Goal: Information Seeking & Learning: Learn about a topic

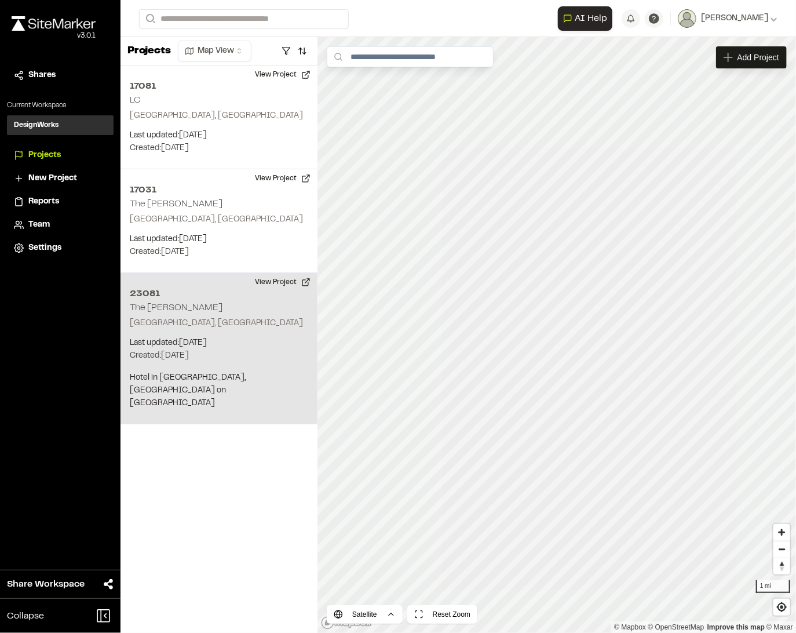
click at [211, 304] on div "23081 The Cooper Charleston, SC Last updated: Sep 18, 2025 Budget: $ Created: J…" at bounding box center [219, 348] width 197 height 151
click at [290, 279] on button "View Project" at bounding box center [283, 282] width 70 height 19
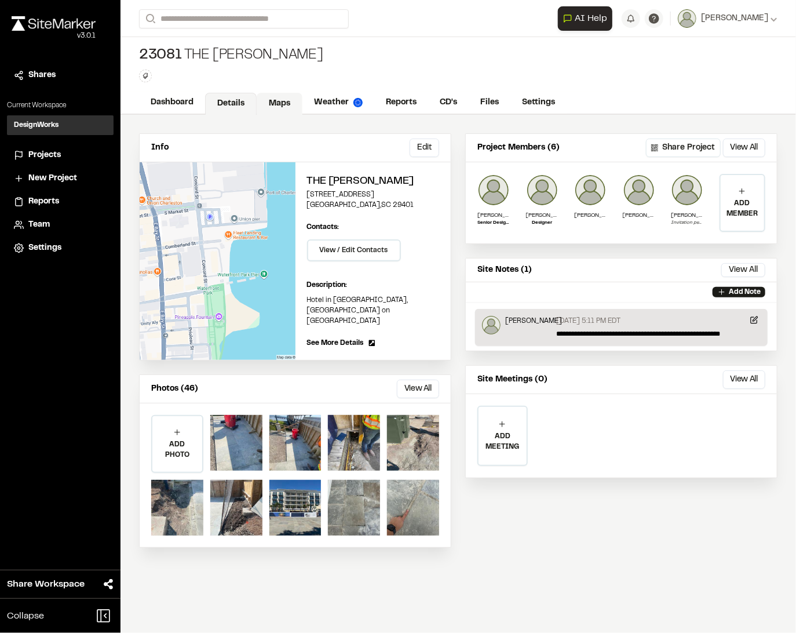
click at [294, 105] on link "Maps" at bounding box center [280, 104] width 46 height 22
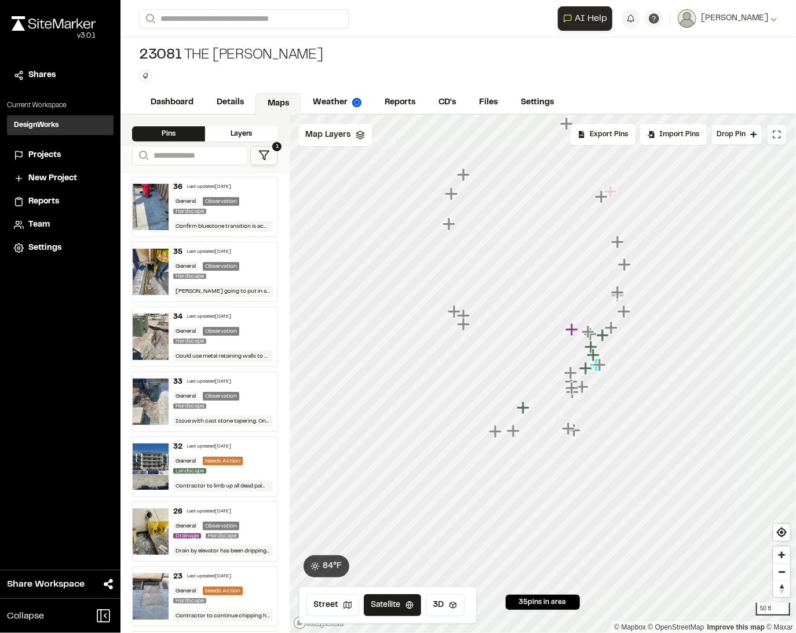
click at [242, 384] on div "33 Last updated Sep 18, 2025" at bounding box center [222, 382] width 99 height 10
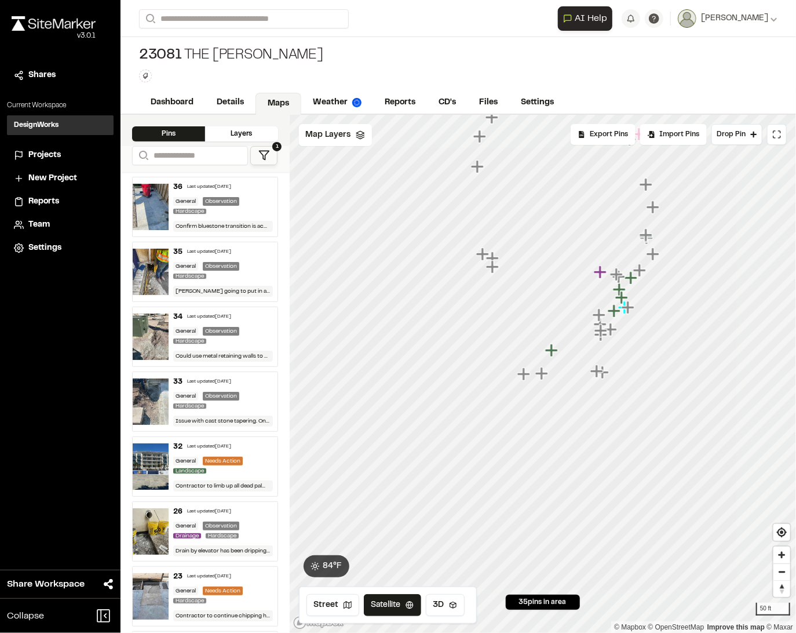
click at [250, 273] on div "General Observation Hardscape" at bounding box center [222, 271] width 99 height 19
click at [338, 124] on div "Map Layers" at bounding box center [335, 135] width 73 height 22
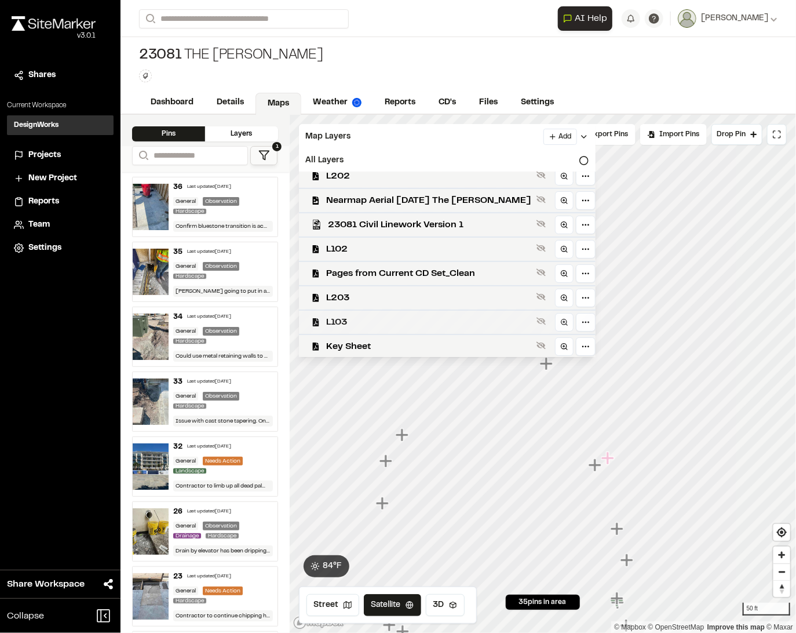
scroll to position [11, 0]
click at [536, 339] on icon at bounding box center [540, 343] width 9 height 9
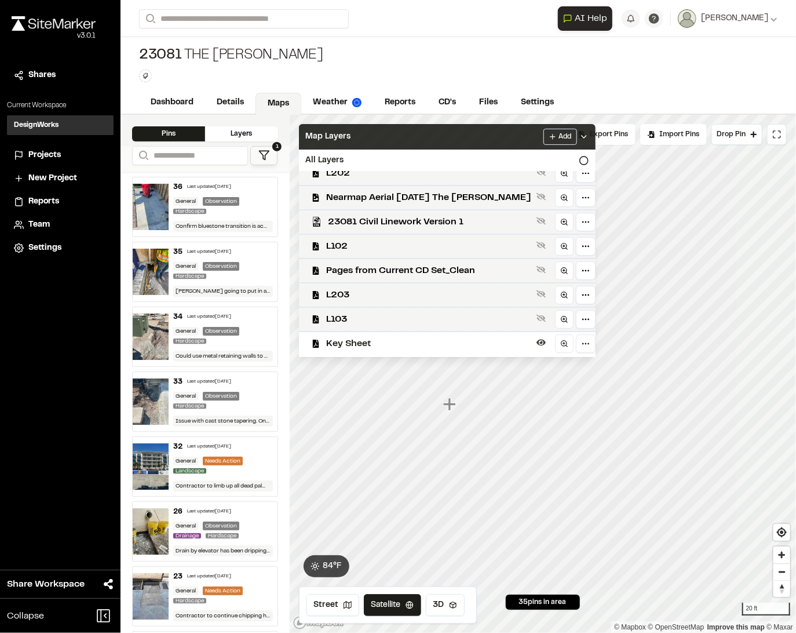
click at [579, 137] on icon at bounding box center [583, 136] width 9 height 9
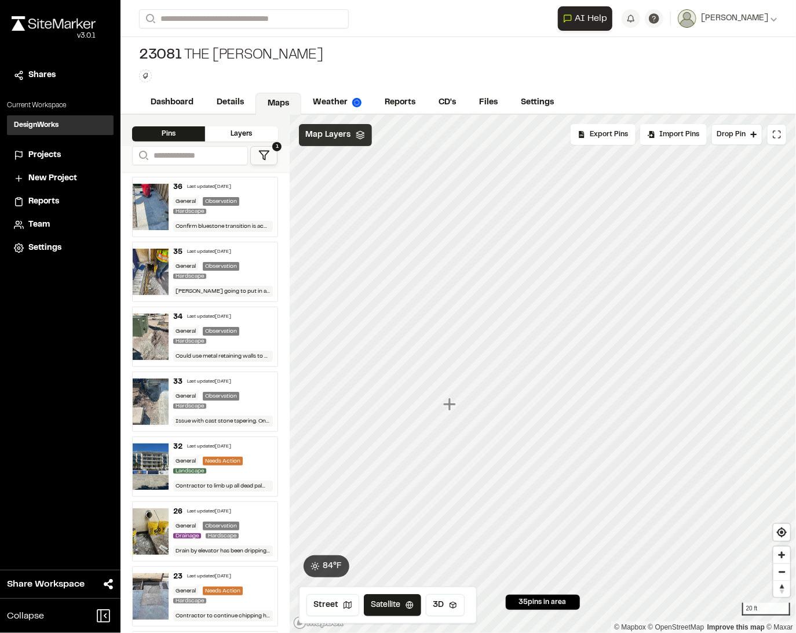
click at [153, 276] on img at bounding box center [151, 272] width 36 height 46
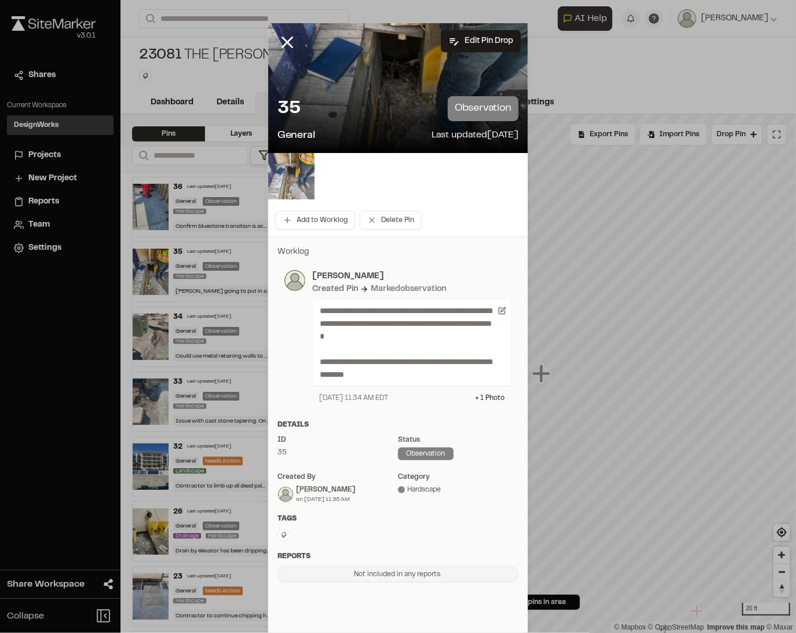
click at [285, 174] on img at bounding box center [291, 176] width 46 height 46
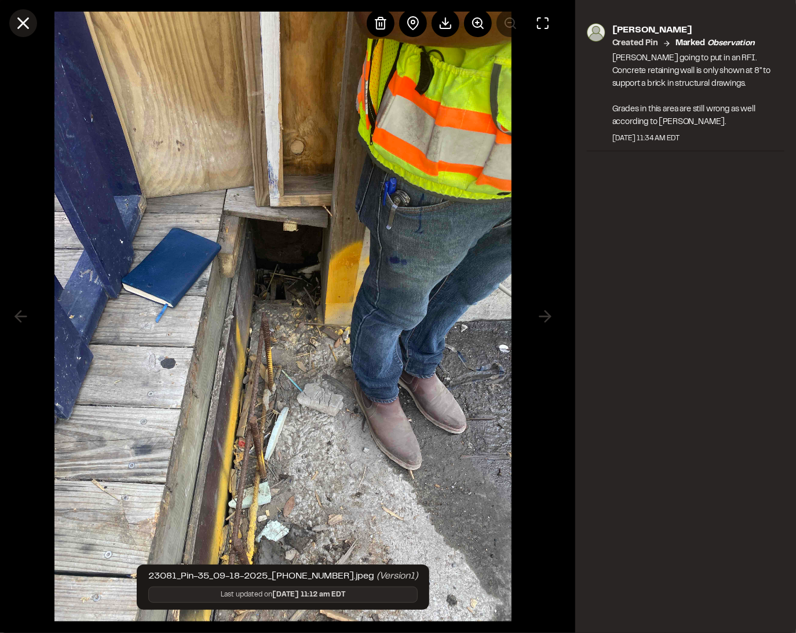
click at [26, 22] on icon at bounding box center [23, 23] width 20 height 20
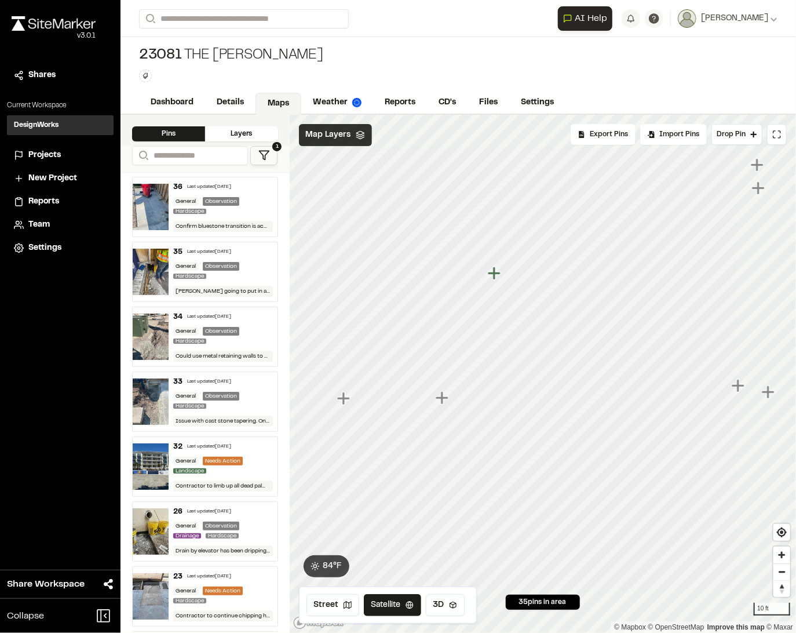
click at [152, 388] on img at bounding box center [151, 401] width 36 height 46
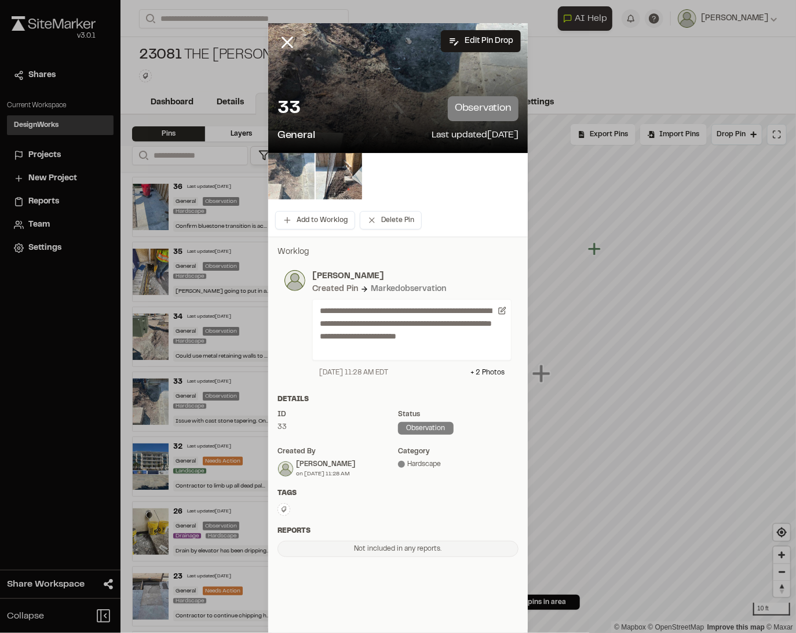
click at [297, 185] on img at bounding box center [291, 176] width 46 height 46
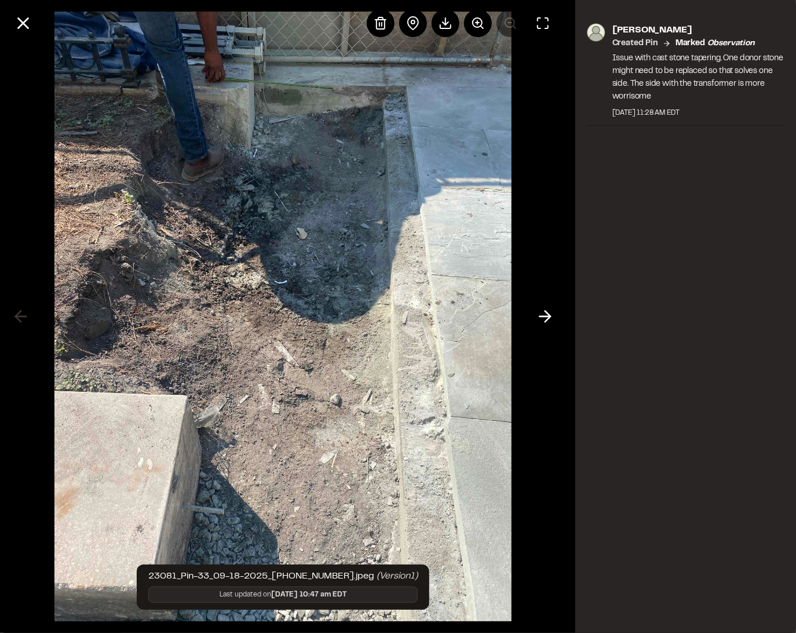
drag, startPoint x: 333, startPoint y: 83, endPoint x: 308, endPoint y: 542, distance: 460.1
click at [442, 23] on icon at bounding box center [446, 23] width 14 height 14
click at [544, 318] on icon at bounding box center [545, 316] width 19 height 20
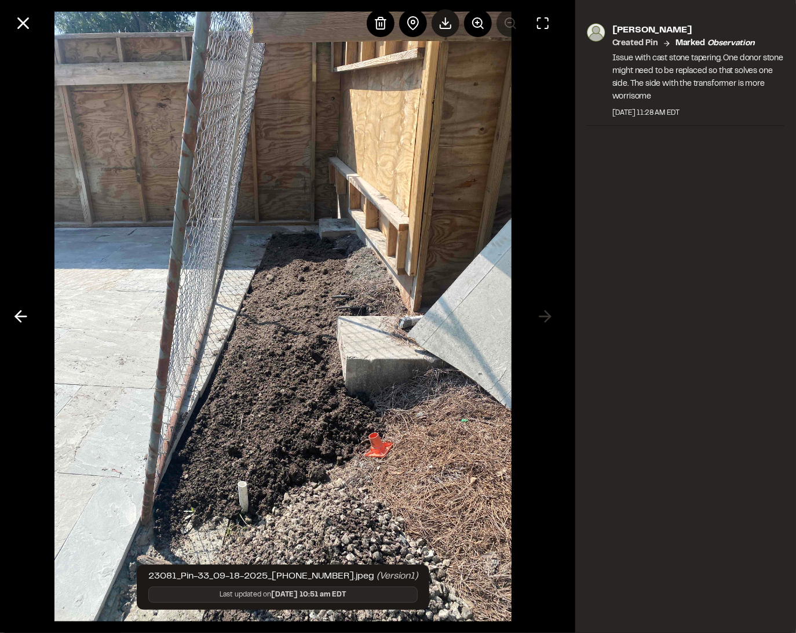
click at [452, 21] on div at bounding box center [446, 23] width 28 height 28
click at [23, 19] on icon at bounding box center [23, 23] width 20 height 20
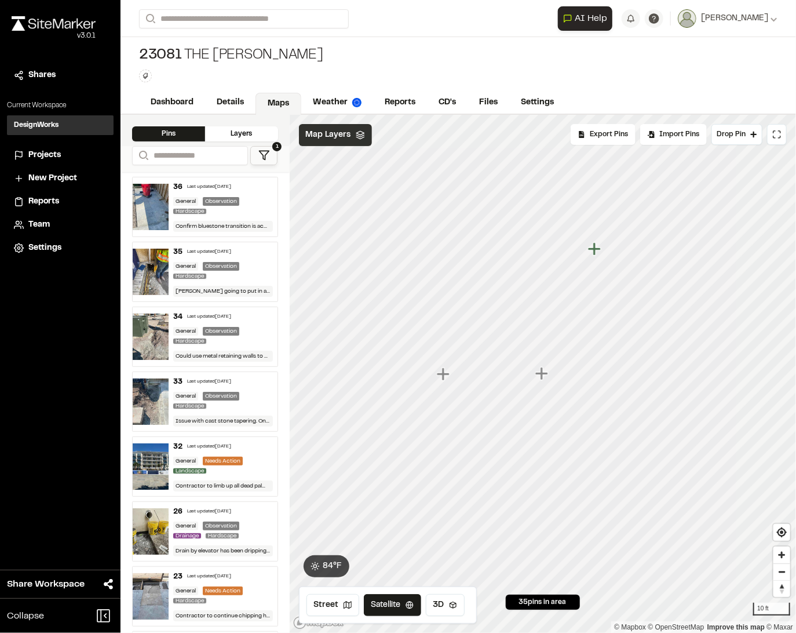
click at [160, 341] on img at bounding box center [151, 336] width 36 height 46
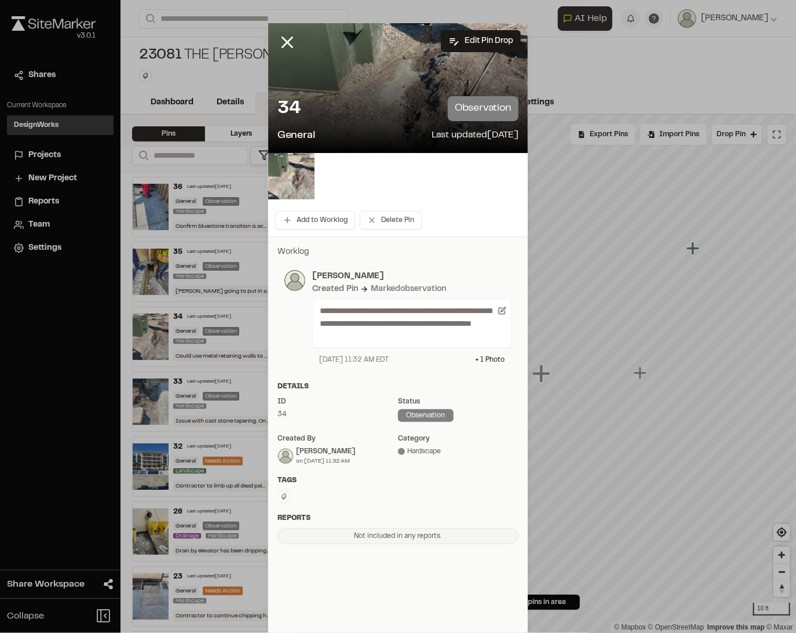
click at [295, 72] on div at bounding box center [296, 51] width 56 height 56
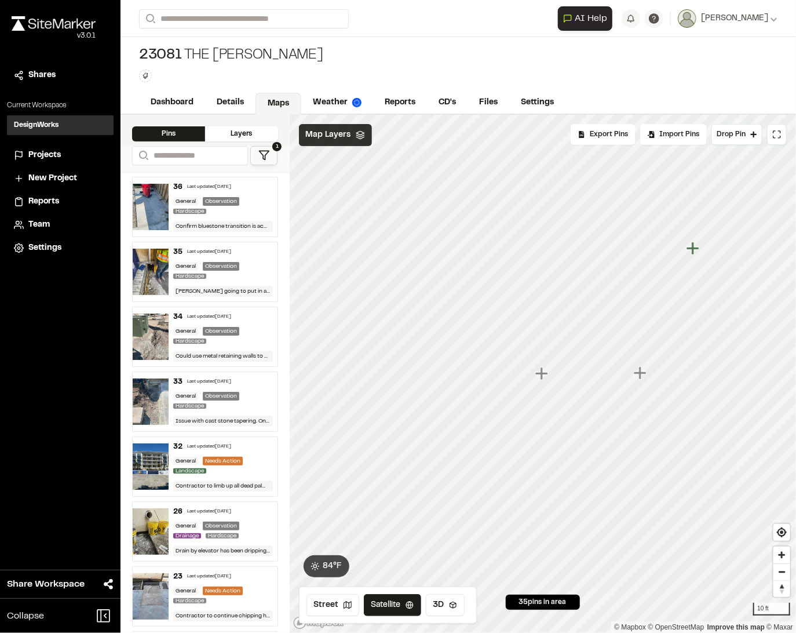
click at [148, 345] on img at bounding box center [151, 336] width 36 height 46
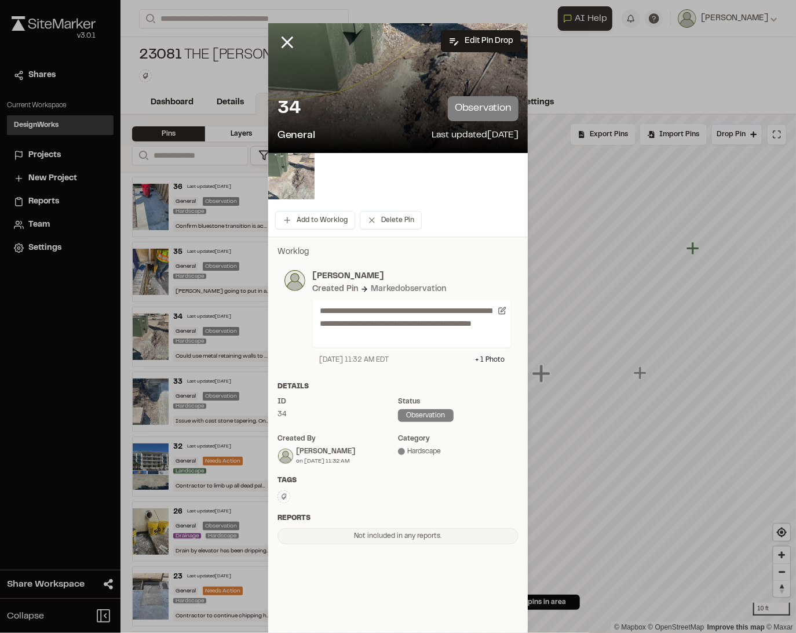
click at [290, 178] on img at bounding box center [291, 176] width 46 height 46
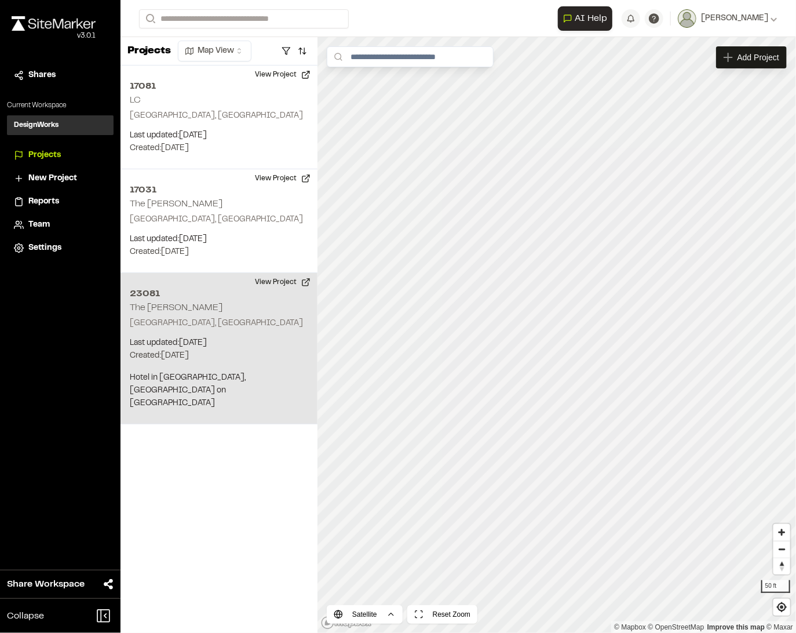
click at [255, 319] on p "[GEOGRAPHIC_DATA], [GEOGRAPHIC_DATA]" at bounding box center [219, 323] width 178 height 13
click at [297, 280] on button "View Project" at bounding box center [283, 282] width 70 height 19
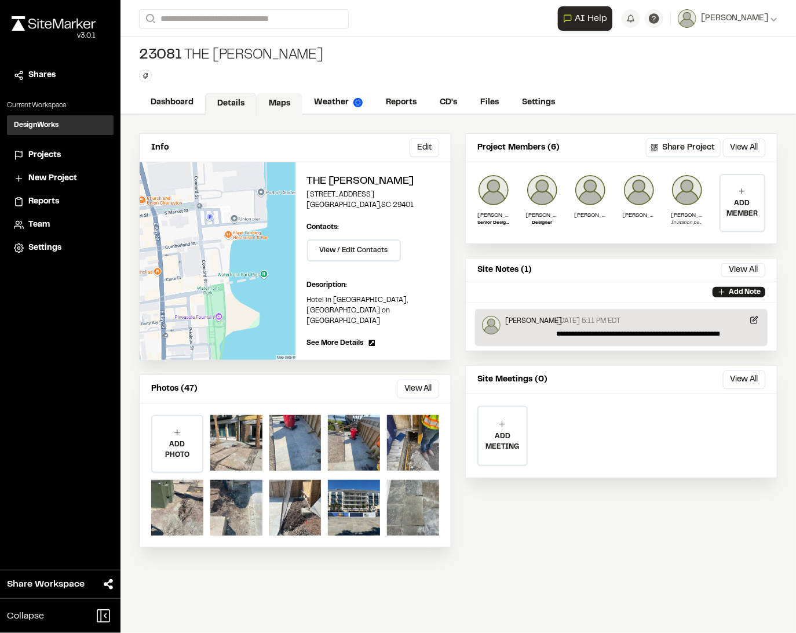
click at [285, 99] on link "Maps" at bounding box center [280, 104] width 46 height 22
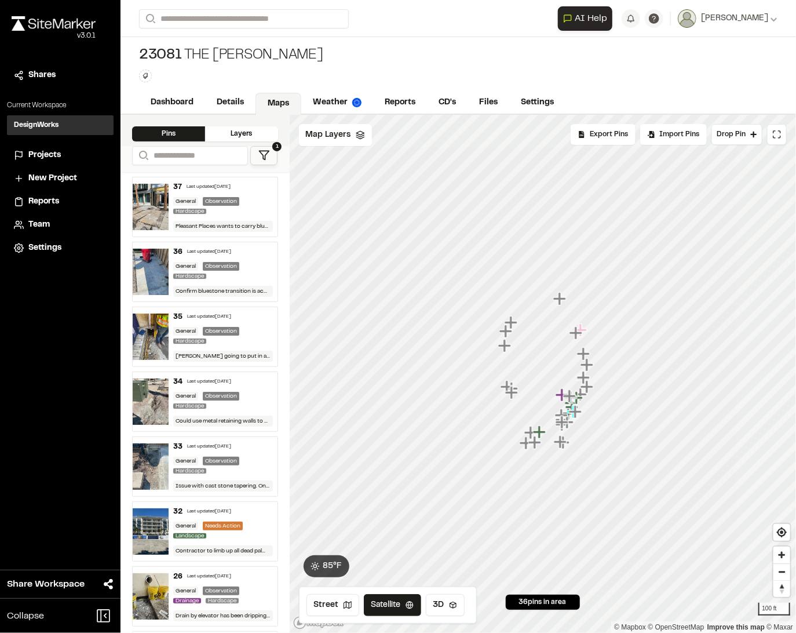
click at [146, 264] on img at bounding box center [151, 272] width 36 height 46
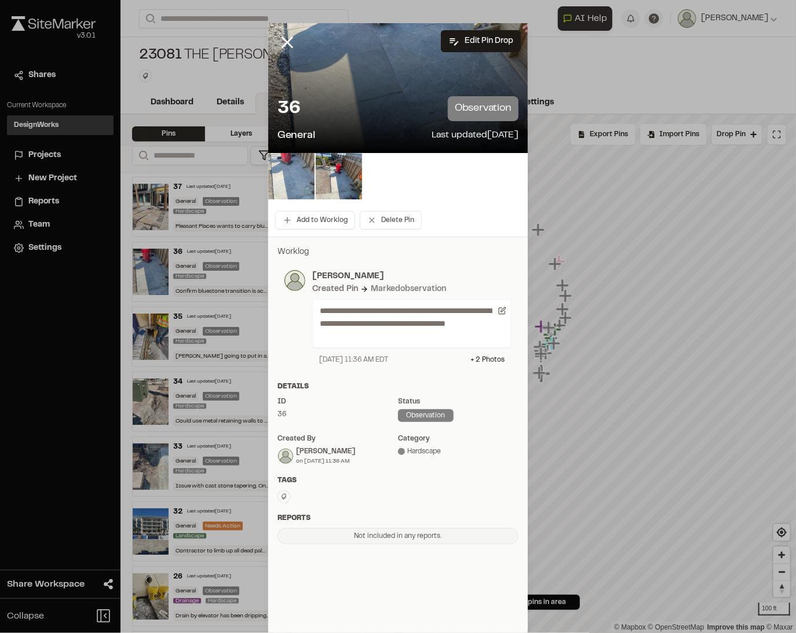
click at [280, 176] on img at bounding box center [291, 176] width 46 height 46
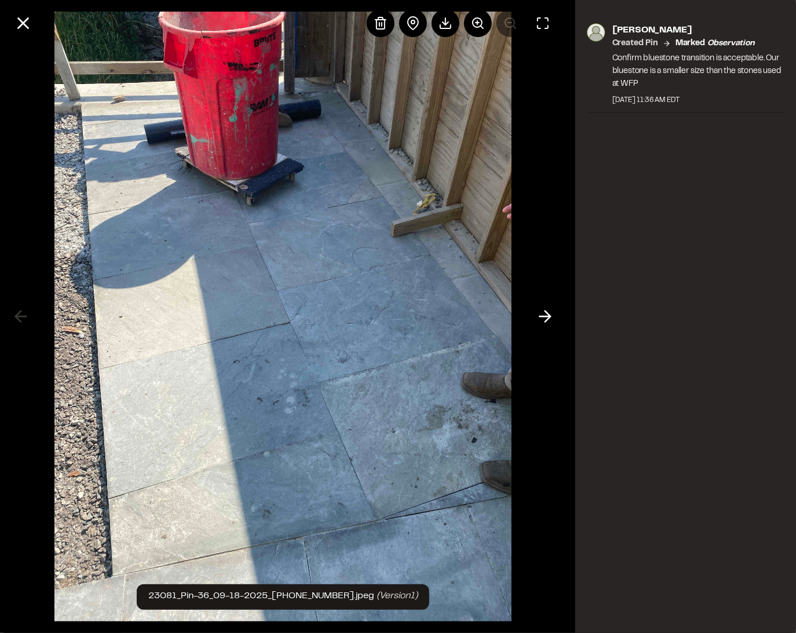
click at [322, 278] on img at bounding box center [282, 316] width 457 height 633
click at [478, 309] on img at bounding box center [282, 316] width 457 height 633
click at [271, 454] on img at bounding box center [282, 316] width 457 height 633
